Goal: Register for event/course

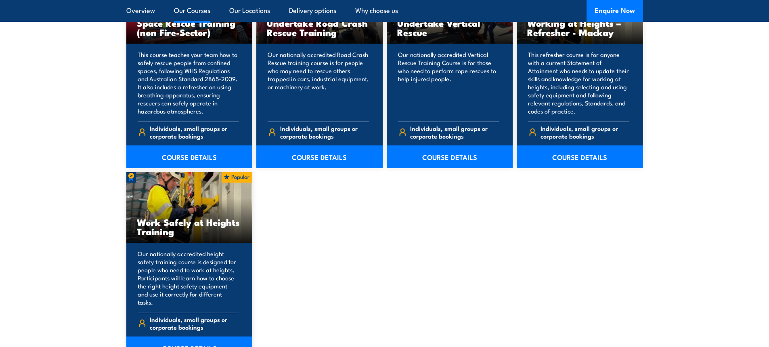
scroll to position [1089, 0]
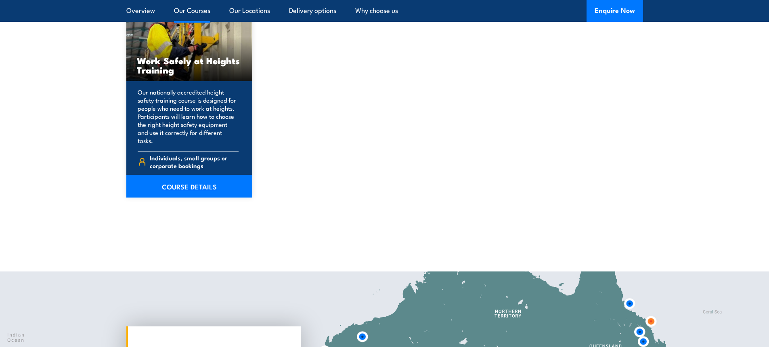
click at [190, 176] on link "COURSE DETAILS" at bounding box center [189, 186] width 126 height 23
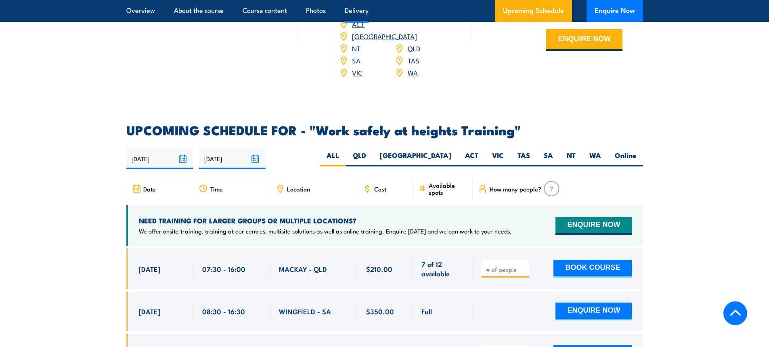
scroll to position [1251, 0]
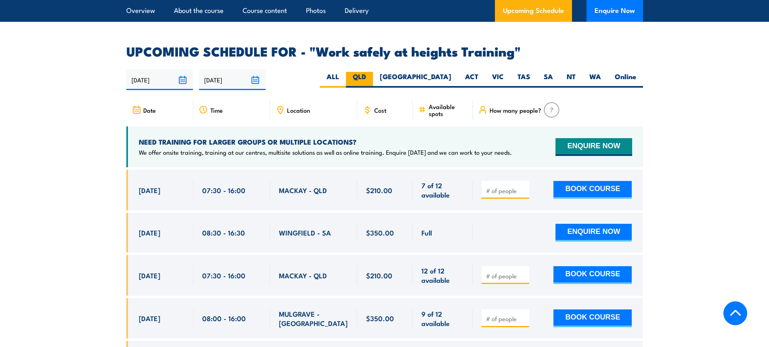
click at [373, 72] on label "QLD" at bounding box center [359, 80] width 27 height 16
click at [371, 72] on input "QLD" at bounding box center [368, 74] width 5 height 5
radio input "true"
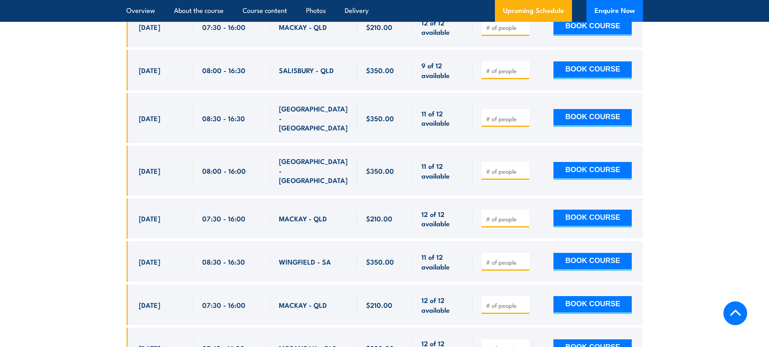
scroll to position [2139, 0]
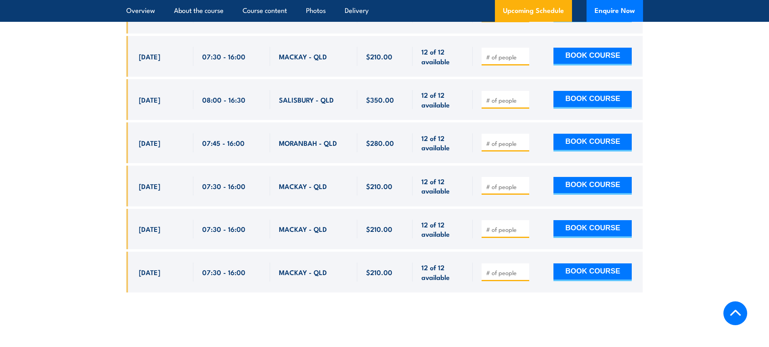
scroll to position [1970, 0]
